Goal: Task Accomplishment & Management: Manage account settings

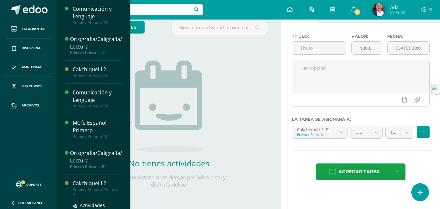
scroll to position [59, 0]
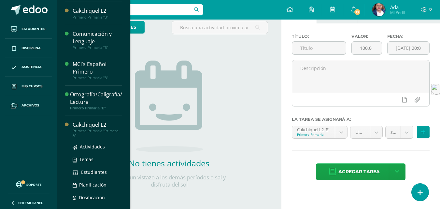
click at [91, 125] on div "Cakchiquel L2" at bounding box center [97, 124] width 49 height 7
click at [92, 132] on div "Primero Primaria "Primero A"" at bounding box center [97, 133] width 49 height 9
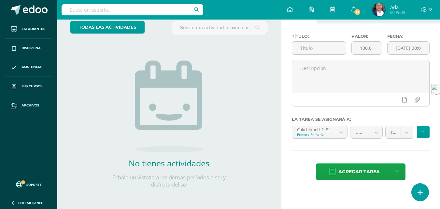
scroll to position [0, 0]
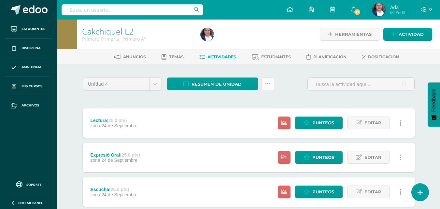
click at [270, 84] on link at bounding box center [267, 83] width 13 height 13
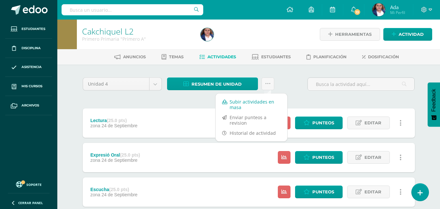
click at [257, 101] on link "Subir actividades en masa" at bounding box center [251, 105] width 72 height 16
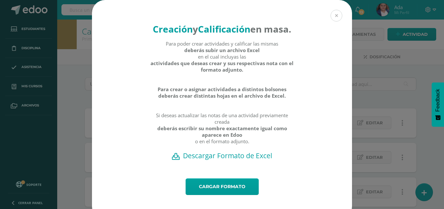
click at [336, 13] on button at bounding box center [337, 16] width 12 height 12
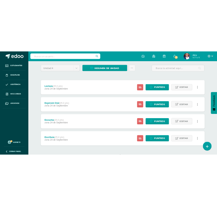
scroll to position [51, 0]
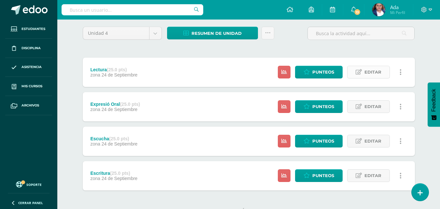
click at [362, 75] on icon at bounding box center [358, 72] width 6 height 6
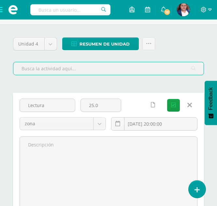
click at [85, 70] on input "text" at bounding box center [108, 68] width 190 height 13
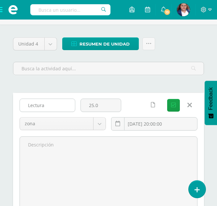
click at [70, 102] on input "Lectura" at bounding box center [47, 105] width 55 height 13
type input "L"
type input "m"
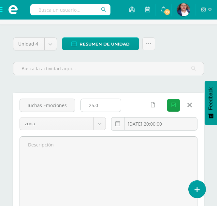
type input "Muchas Emociones"
click at [107, 105] on input "25.0" at bounding box center [101, 105] width 40 height 13
type input "2"
type input "10"
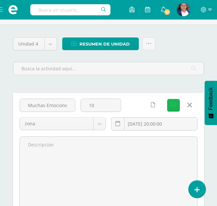
click at [171, 106] on icon "submit" at bounding box center [173, 105] width 5 height 6
click at [70, 106] on input "Muchas Emociones" at bounding box center [47, 105] width 55 height 13
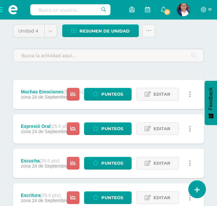
scroll to position [64, 0]
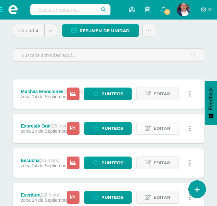
click at [154, 129] on span "Editar" at bounding box center [161, 128] width 17 height 12
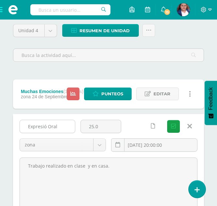
drag, startPoint x: 108, startPoint y: 126, endPoint x: 68, endPoint y: 122, distance: 40.2
click at [68, 122] on div "Expresió Oral 25.0 zona zona 2025-09-24 20:00:00 Guardar" at bounding box center [108, 138] width 183 height 37
type input "10"
click at [167, 120] on button "Guardar" at bounding box center [173, 126] width 13 height 13
click at [66, 123] on input "Expresió Oral" at bounding box center [47, 126] width 55 height 13
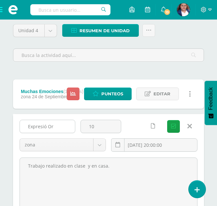
type input "Expresió O"
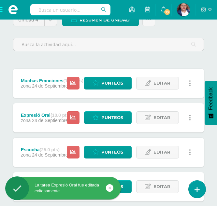
scroll to position [75, 0]
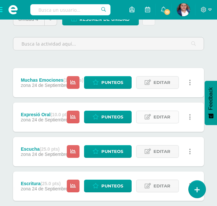
click at [148, 118] on icon at bounding box center [147, 117] width 6 height 6
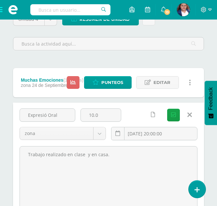
drag, startPoint x: 64, startPoint y: 117, endPoint x: 0, endPoint y: 114, distance: 64.2
click at [0, 114] on html "La tarea Expresió Oral fue editada exitosamente. Estudiantes Disciplina Asisten…" at bounding box center [108, 131] width 217 height 413
type input "Al rescate de las ideas"
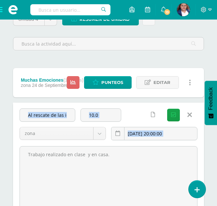
drag, startPoint x: 21, startPoint y: 113, endPoint x: 171, endPoint y: 121, distance: 150.6
click at [171, 121] on div "Unidad 4 Unidad 1 Unidad 2 Unidad 3 Unidad 4 Resumen de unidad Descargar como H…" at bounding box center [108, 168] width 217 height 337
click at [171, 121] on div "Al rescate de las ideas 10.0 zona zona 2025-09-24 20:00:00 Guardar" at bounding box center [108, 126] width 183 height 37
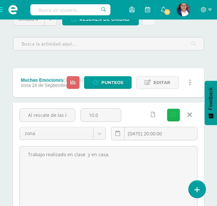
click at [172, 117] on icon "submit" at bounding box center [173, 115] width 5 height 6
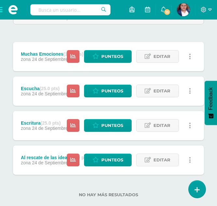
scroll to position [102, 0]
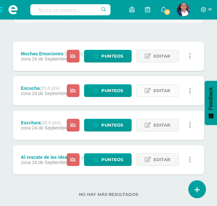
click at [152, 92] on link "Editar" at bounding box center [157, 90] width 43 height 13
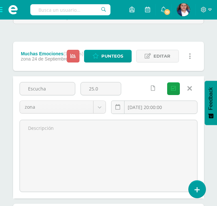
drag, startPoint x: 64, startPoint y: 90, endPoint x: 25, endPoint y: 78, distance: 41.1
click at [25, 78] on div "Escucha 25.0 zona zona 2025-09-24 20:00:00 Guardar" at bounding box center [108, 137] width 191 height 122
type input "Cocinando para mi"
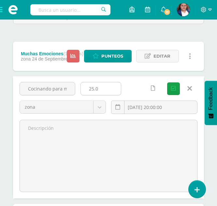
click at [108, 87] on input "25.0" at bounding box center [101, 88] width 40 height 13
type input "2"
type input "10.0"
click at [173, 85] on button "Guardar" at bounding box center [173, 88] width 13 height 13
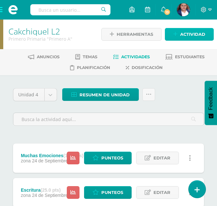
click at [182, 33] on span "Actividad" at bounding box center [192, 34] width 25 height 12
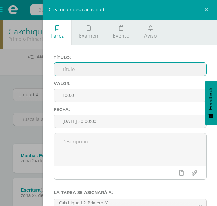
click at [138, 70] on input "text" at bounding box center [130, 69] width 152 height 13
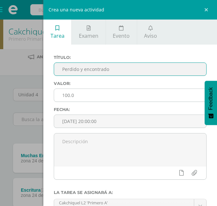
type input "Perdido y encontrado"
click at [68, 97] on input "100.0" at bounding box center [130, 95] width 152 height 13
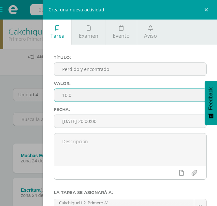
scroll to position [77, 0]
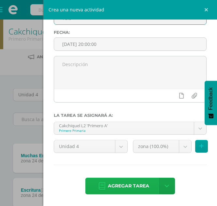
type input "10.0"
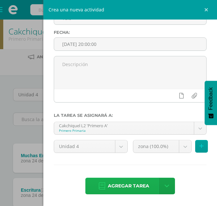
click at [113, 188] on span "Agregar tarea" at bounding box center [128, 186] width 41 height 16
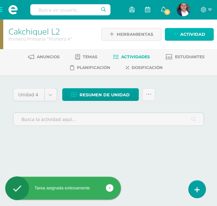
click at [194, 31] on span "Actividad" at bounding box center [192, 34] width 25 height 12
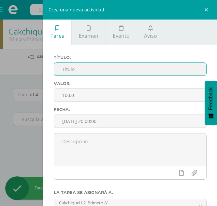
click at [156, 65] on input "text" at bounding box center [130, 69] width 152 height 13
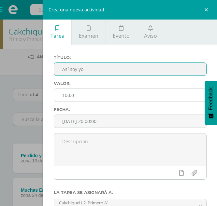
type input "Así soy yo"
click at [66, 96] on input "100.0" at bounding box center [130, 95] width 152 height 13
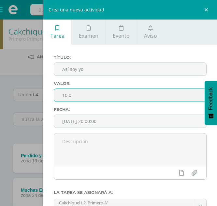
scroll to position [77, 0]
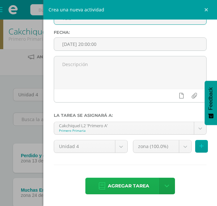
type input "10.0"
click at [108, 183] on span "Agregar tarea" at bounding box center [128, 186] width 41 height 16
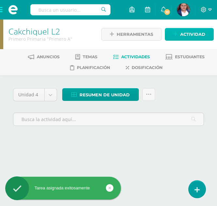
click at [191, 35] on span "Actividad" at bounding box center [192, 34] width 25 height 12
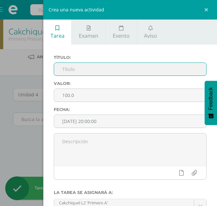
click at [147, 66] on input "text" at bounding box center [130, 69] width 152 height 13
type input "c"
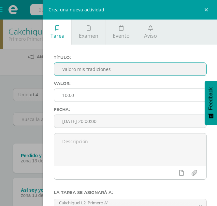
type input "Valoro mis tradiciones"
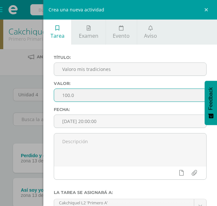
click at [128, 91] on input "100.0" at bounding box center [130, 95] width 152 height 13
click at [68, 96] on input "100.0" at bounding box center [130, 95] width 152 height 13
type input "10.0"
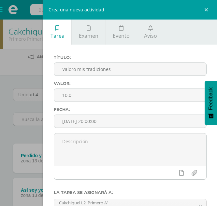
click at [125, 108] on label "Fecha:" at bounding box center [130, 109] width 153 height 5
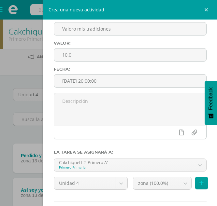
scroll to position [44, 0]
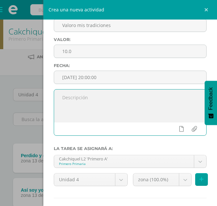
click at [125, 108] on textarea at bounding box center [130, 105] width 152 height 33
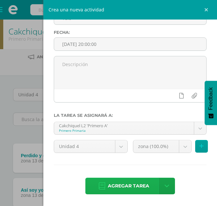
click at [121, 182] on span "Agregar tarea" at bounding box center [128, 186] width 41 height 16
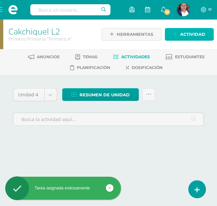
click at [196, 35] on span "Actividad" at bounding box center [192, 34] width 25 height 12
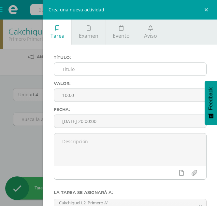
click at [153, 69] on input "text" at bounding box center [130, 69] width 152 height 13
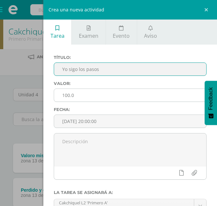
type input "Yo sigo los pasos"
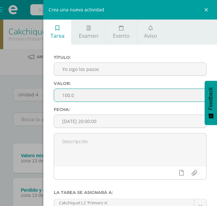
click at [68, 97] on input "100.0" at bounding box center [130, 95] width 152 height 13
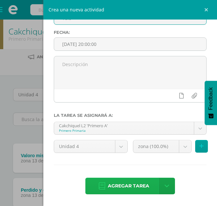
type input "10.0"
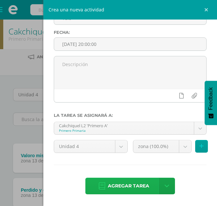
click at [114, 183] on span "Agregar tarea" at bounding box center [128, 186] width 41 height 16
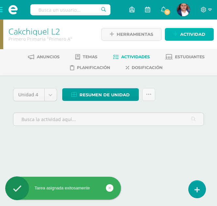
click at [180, 39] on span "Actividad" at bounding box center [192, 34] width 25 height 12
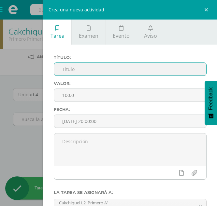
click at [145, 69] on input "text" at bounding box center [130, 69] width 152 height 13
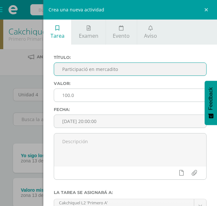
type input "Participació en mercadito"
click at [67, 97] on input "100.0" at bounding box center [130, 95] width 152 height 13
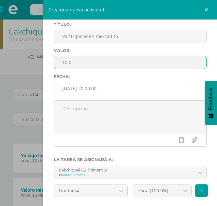
scroll to position [33, 0]
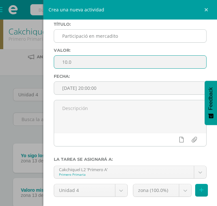
type input "10.0"
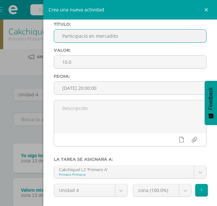
click at [86, 37] on input "Participació en mercadito" at bounding box center [130, 36] width 152 height 13
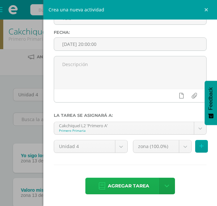
type input "Participación en mercadito"
click at [125, 191] on span "Agregar tarea" at bounding box center [128, 186] width 41 height 16
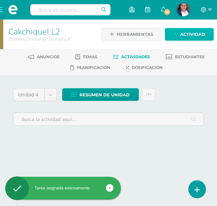
click at [175, 35] on icon at bounding box center [175, 35] width 4 height 6
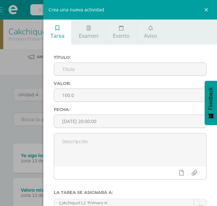
click at [33, 137] on div "Crea una nueva actividad Tarea Examen Evento Aviso Título: Valor: 100.0 Fecha: …" at bounding box center [108, 103] width 217 height 206
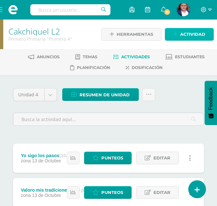
click at [187, 30] on span "Actividad" at bounding box center [192, 34] width 25 height 12
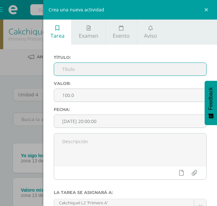
click at [166, 70] on input "text" at bounding box center [130, 69] width 152 height 13
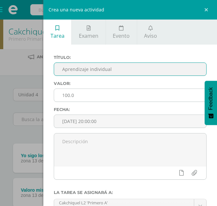
type input "Aprendizaje individual"
click at [68, 96] on input "100.0" at bounding box center [130, 95] width 152 height 13
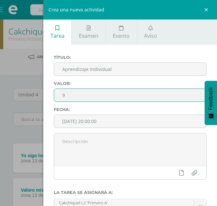
scroll to position [77, 0]
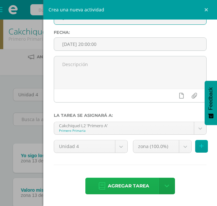
type input "9"
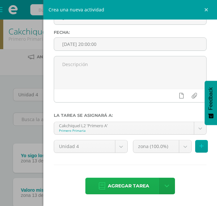
click at [132, 186] on span "Agregar tarea" at bounding box center [128, 186] width 41 height 16
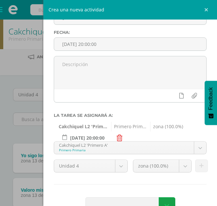
scroll to position [97, 0]
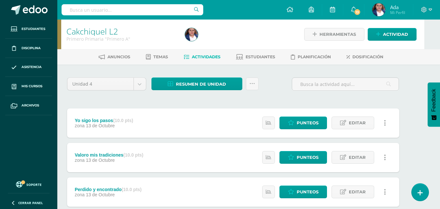
click at [186, 111] on div "Yo sigo los pasos (10.0 pts) zona [DATE] Estatus de Actividad: 16 Estudiantes s…" at bounding box center [233, 122] width 332 height 29
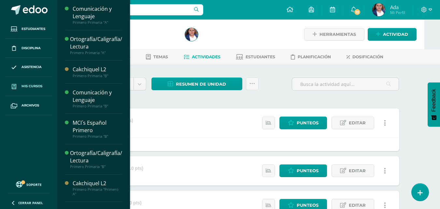
click at [33, 81] on link "Mis cursos" at bounding box center [28, 86] width 47 height 19
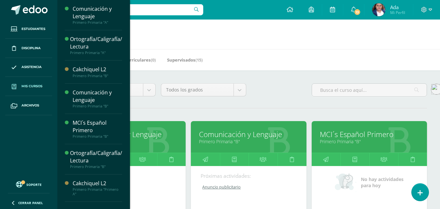
click at [248, 68] on div "Mis Cursos (7) Mis Extracurriculares (0) Supervisados (15)" at bounding box center [256, 59] width 398 height 21
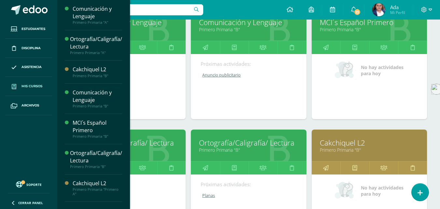
scroll to position [142, 0]
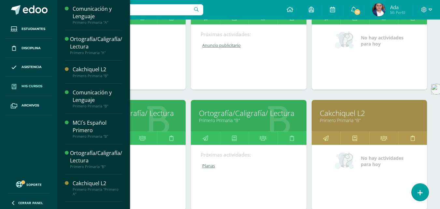
click at [347, 116] on link "Cakchiquel L2" at bounding box center [369, 113] width 99 height 10
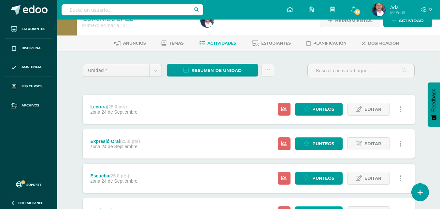
scroll to position [13, 0]
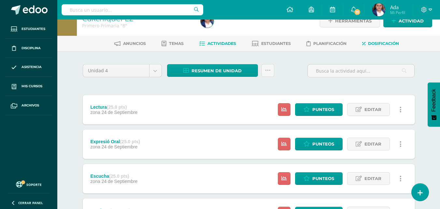
click at [378, 40] on link "Dosificación" at bounding box center [380, 43] width 37 height 10
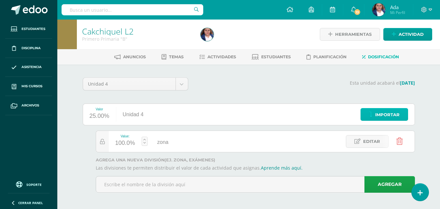
click at [376, 110] on span "Importar" at bounding box center [387, 115] width 24 height 12
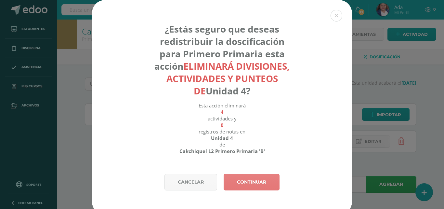
click at [253, 178] on link "Continuar" at bounding box center [252, 182] width 56 height 17
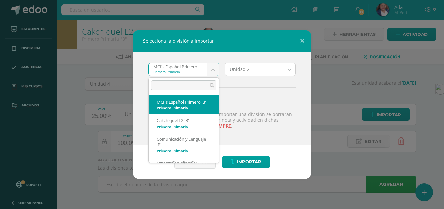
click at [213, 71] on body "Selecciona la división a importar MCI´s Español Primero 'B' Primero Primaria MC…" at bounding box center [222, 105] width 444 height 211
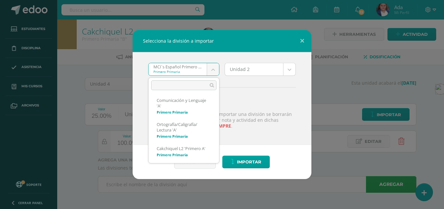
scroll to position [98, 0]
select select "1302"
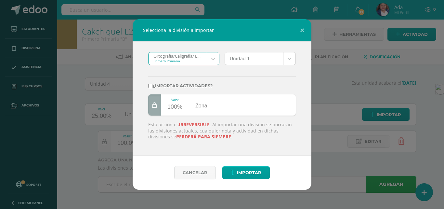
click at [213, 56] on body "Selecciona la división a importar Ortografía/Caligrafía/ Lectura 'A' Primero Pr…" at bounding box center [222, 105] width 444 height 211
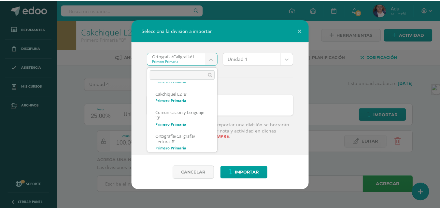
scroll to position [16, 0]
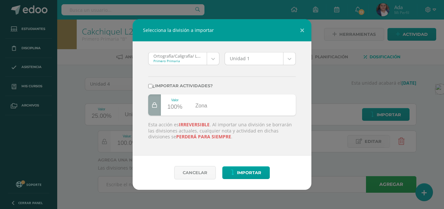
click at [300, 32] on body "Selecciona la división a importar Ortografía/Caligrafía/ Lectura 'A' Primero Pr…" at bounding box center [222, 118] width 444 height 236
click at [300, 32] on button at bounding box center [302, 30] width 19 height 22
